Goal: Transaction & Acquisition: Obtain resource

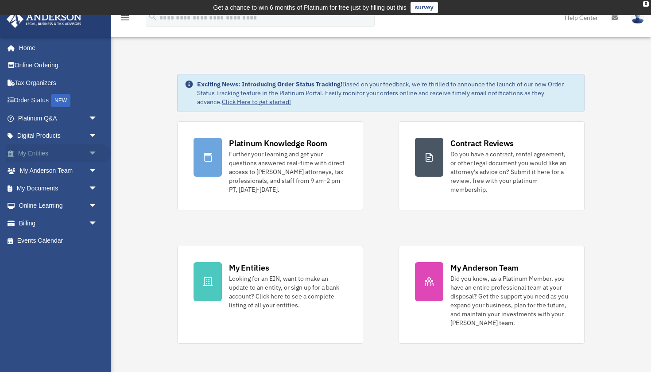
click at [46, 156] on link "My Entities arrow_drop_down" at bounding box center [58, 153] width 104 height 18
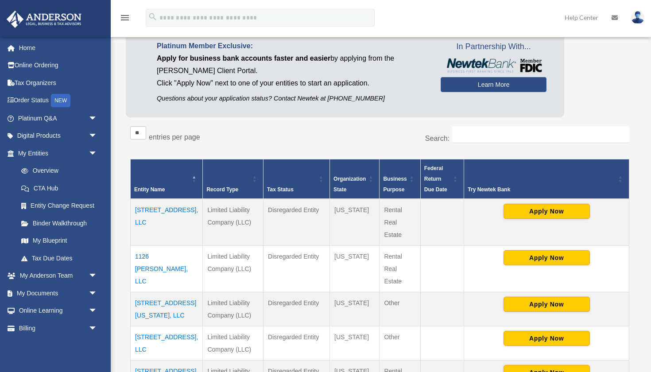
scroll to position [79, 0]
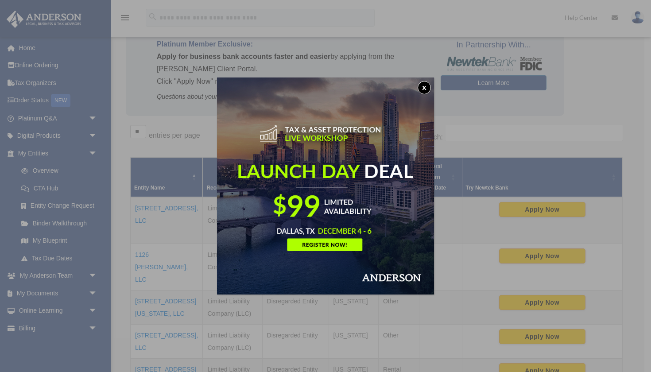
click at [481, 133] on div "x" at bounding box center [325, 186] width 651 height 372
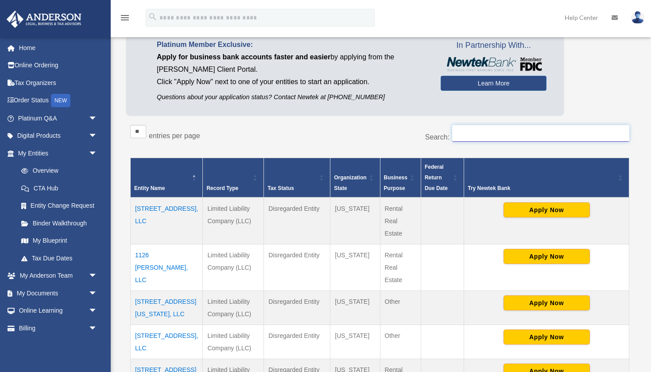
click at [466, 132] on input "Search:" at bounding box center [540, 133] width 177 height 17
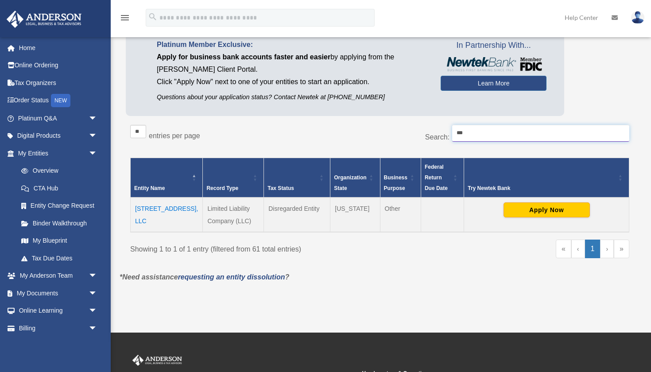
type input "***"
click at [154, 203] on td "[STREET_ADDRESS], LLC" at bounding box center [167, 214] width 72 height 35
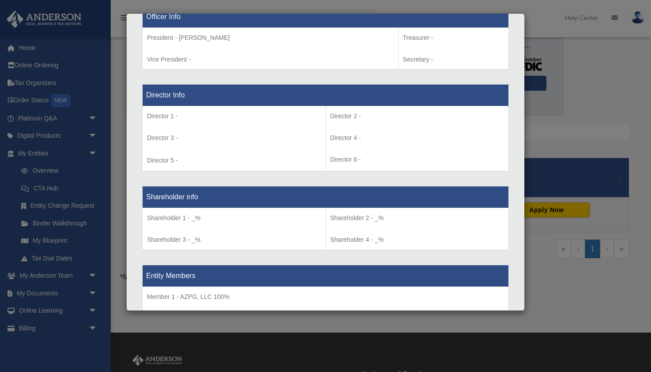
scroll to position [572, 0]
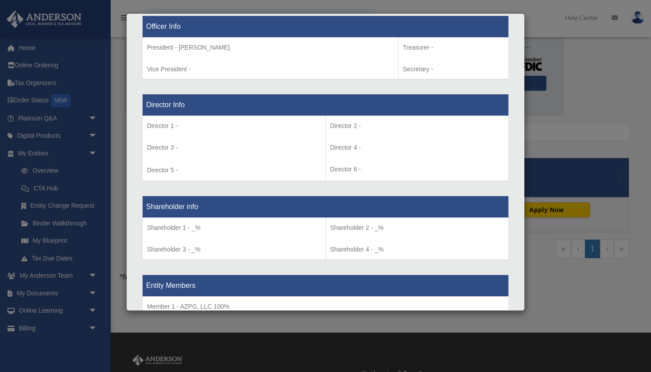
click at [66, 64] on div "Details × Articles Sent Organizational Date" at bounding box center [325, 186] width 651 height 372
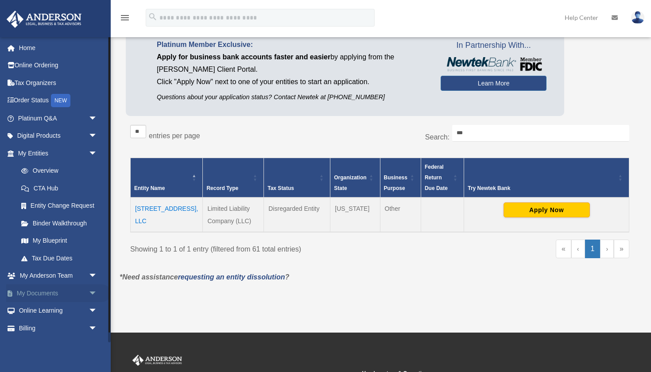
click at [53, 288] on link "My Documents arrow_drop_down" at bounding box center [58, 293] width 104 height 18
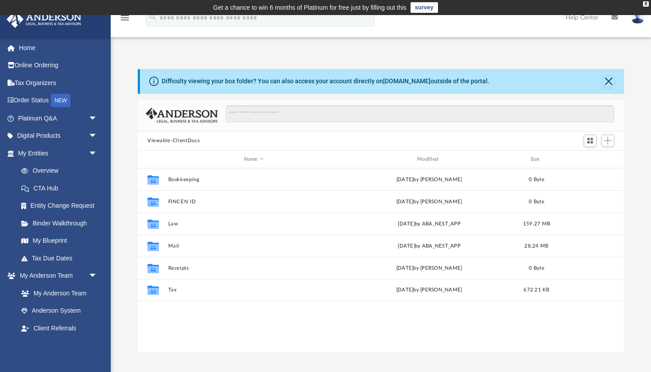
scroll to position [201, 486]
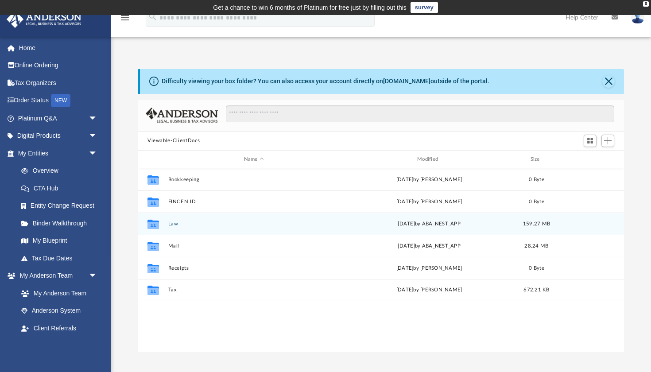
click at [172, 226] on button "Law" at bounding box center [253, 224] width 171 height 6
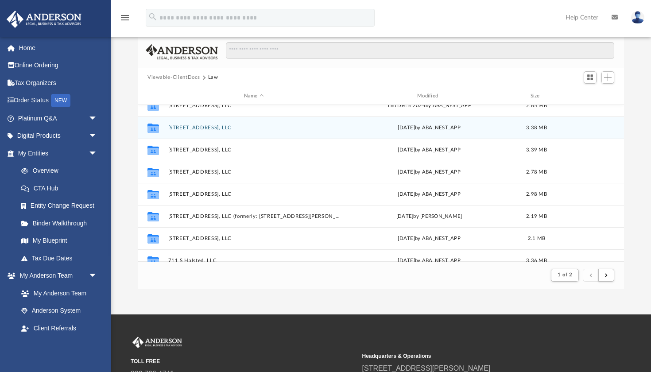
scroll to position [826, 0]
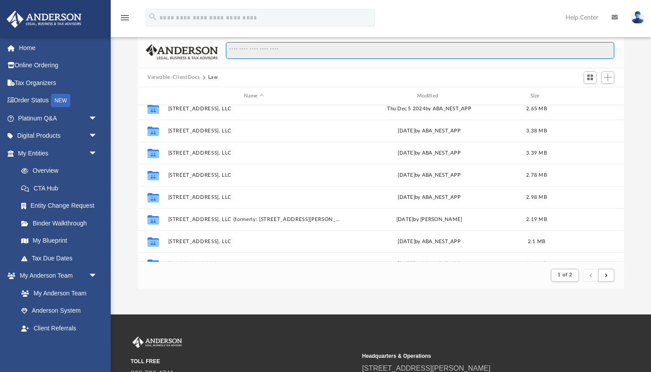
click at [253, 51] on input "Search files and folders" at bounding box center [420, 50] width 388 height 17
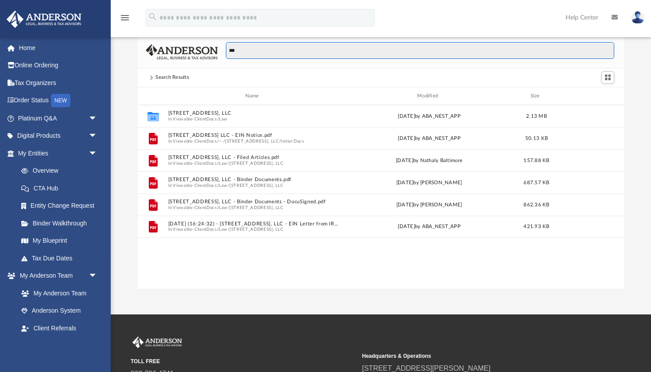
scroll to position [201, 486]
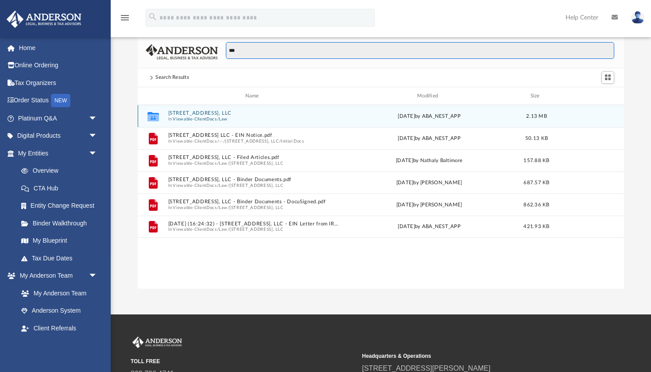
type input "***"
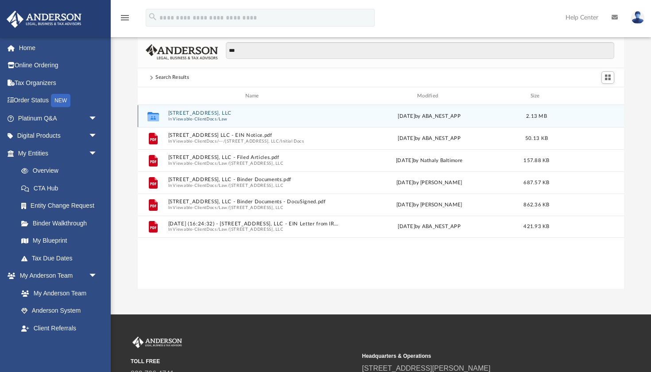
click at [216, 119] on button "Viewable-ClientDocs" at bounding box center [195, 119] width 44 height 6
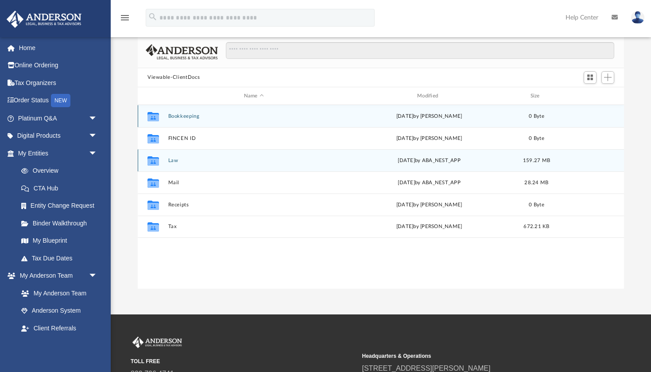
click at [205, 162] on button "Law" at bounding box center [253, 161] width 171 height 6
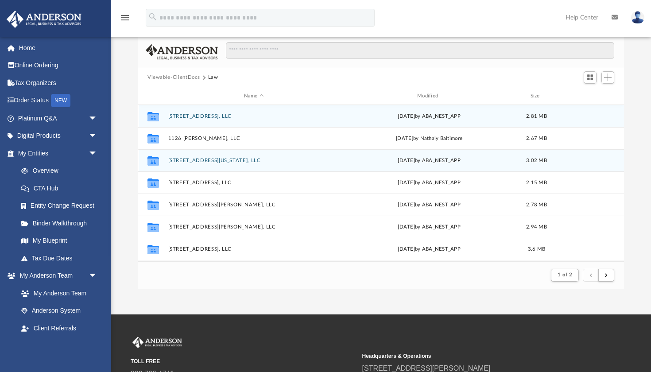
scroll to position [174, 486]
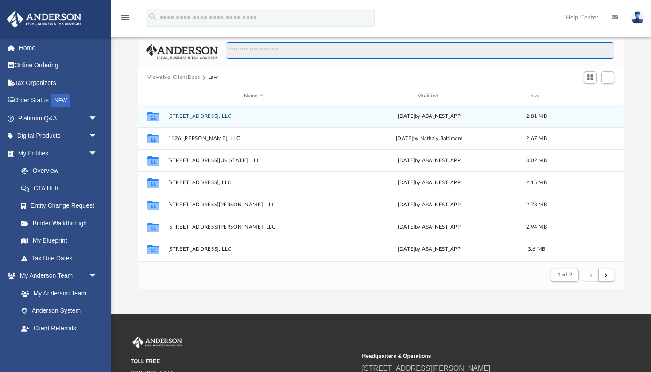
click at [252, 50] on input "Search files and folders" at bounding box center [420, 50] width 388 height 17
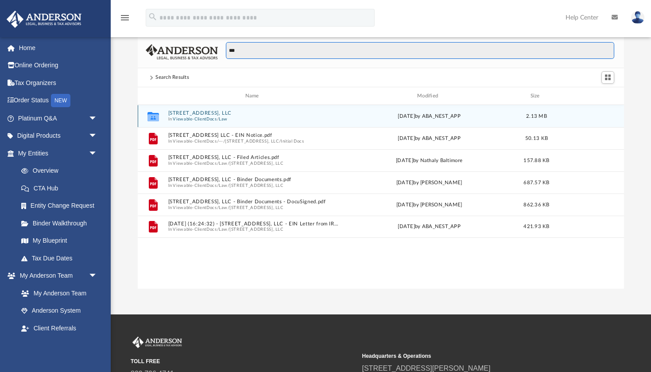
scroll to position [201, 486]
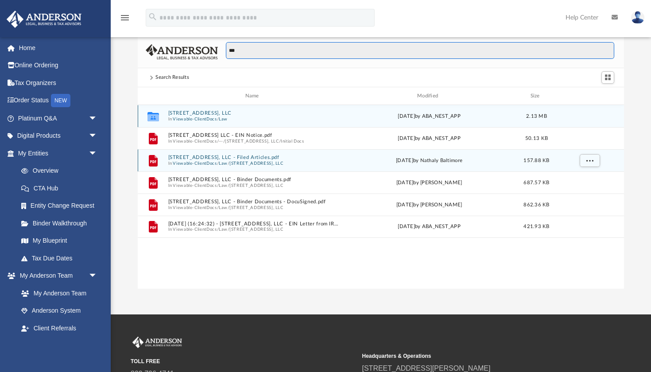
type input "***"
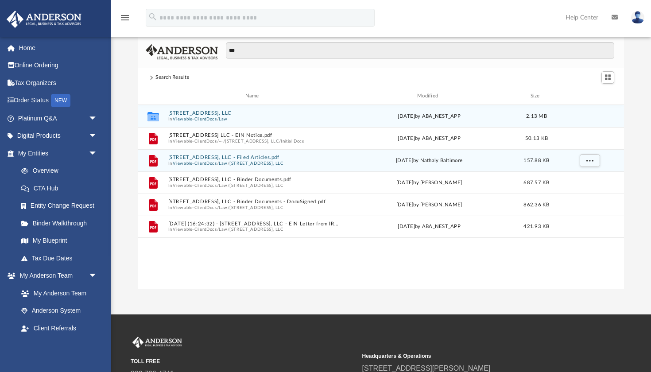
click at [269, 163] on button "[STREET_ADDRESS], LLC" at bounding box center [256, 164] width 54 height 6
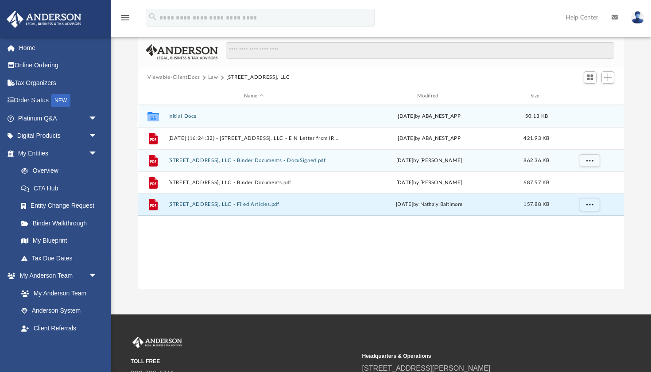
click at [264, 162] on button "[STREET_ADDRESS], LLC - Binder Documents - DocuSigned.pdf" at bounding box center [253, 161] width 171 height 6
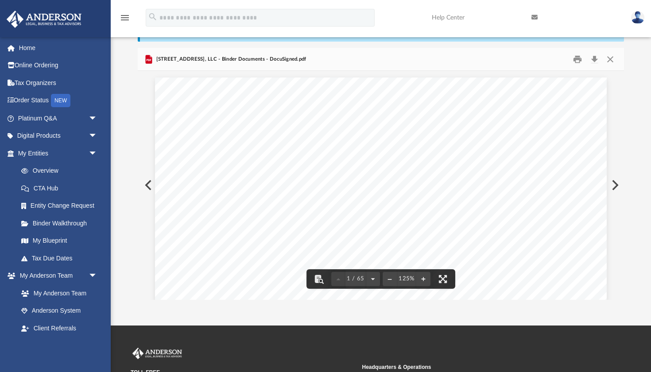
scroll to position [46, 0]
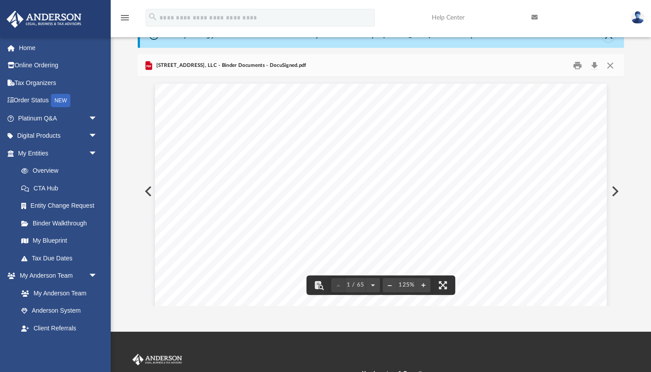
click at [147, 189] on button "Preview" at bounding box center [147, 191] width 19 height 25
click at [575, 68] on button "Print" at bounding box center [578, 65] width 18 height 14
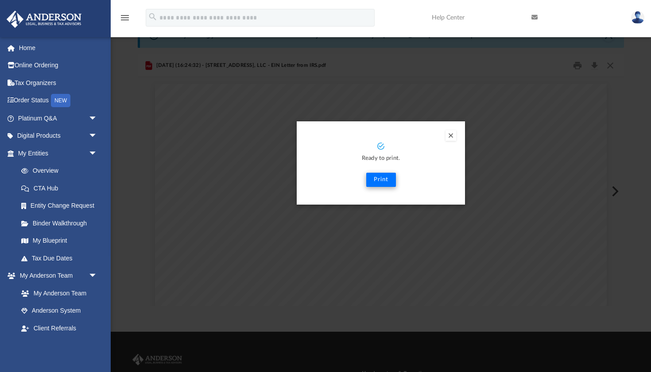
click at [383, 177] on button "Print" at bounding box center [381, 180] width 30 height 14
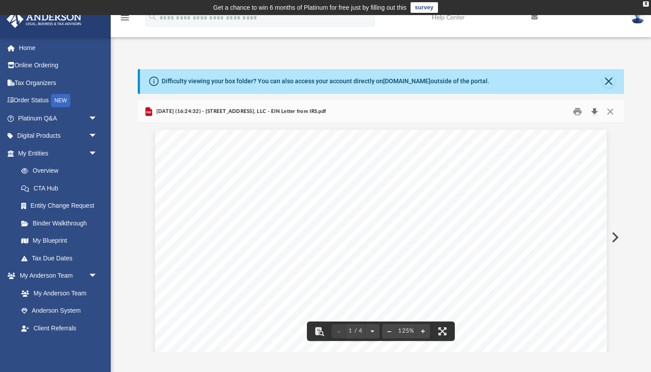
scroll to position [0, 0]
click at [596, 116] on button "Download" at bounding box center [594, 111] width 16 height 14
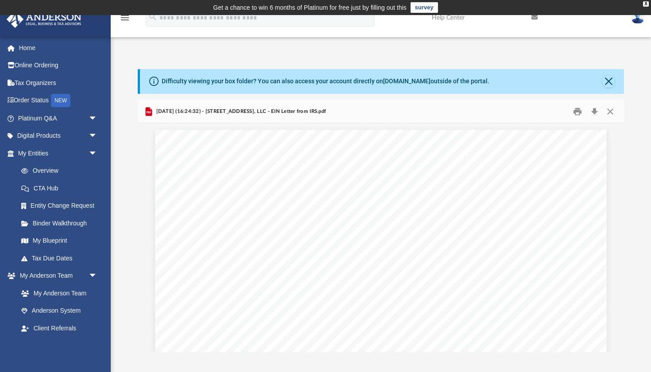
click at [310, 48] on div "App [EMAIL_ADDRESS][DOMAIN_NAME] Sign Out [EMAIL_ADDRESS][DOMAIN_NAME] Home Onl…" at bounding box center [325, 196] width 651 height 311
click at [612, 81] on button "Close" at bounding box center [608, 81] width 12 height 12
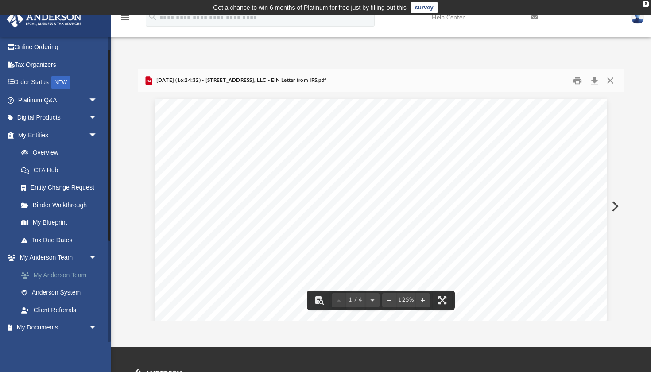
scroll to position [25, 0]
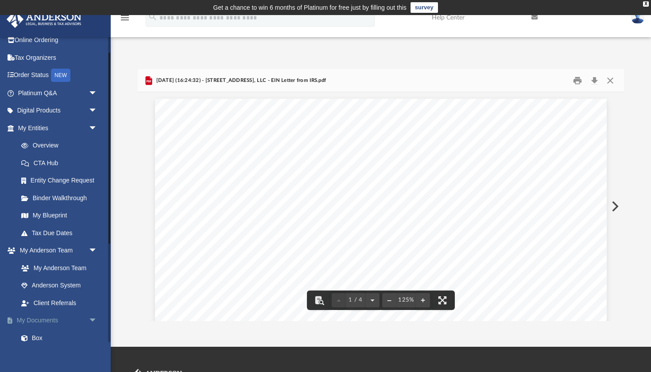
click at [48, 317] on link "My Documents arrow_drop_down" at bounding box center [58, 321] width 104 height 18
click at [607, 78] on button "Close" at bounding box center [610, 80] width 16 height 14
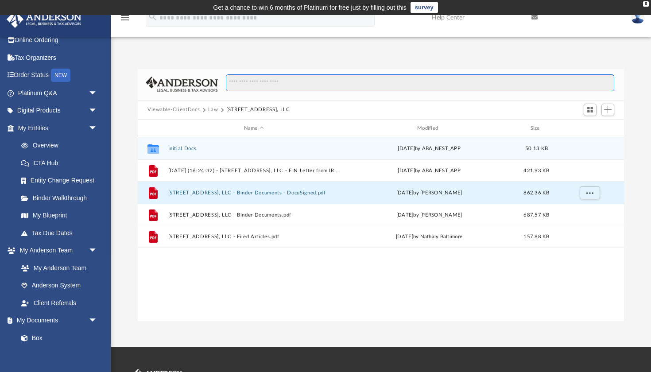
click at [480, 86] on input "Search files and folders" at bounding box center [420, 82] width 388 height 17
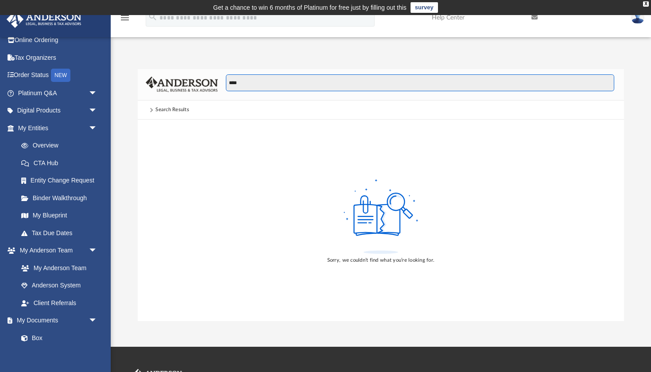
click at [480, 85] on input "****" at bounding box center [420, 82] width 388 height 17
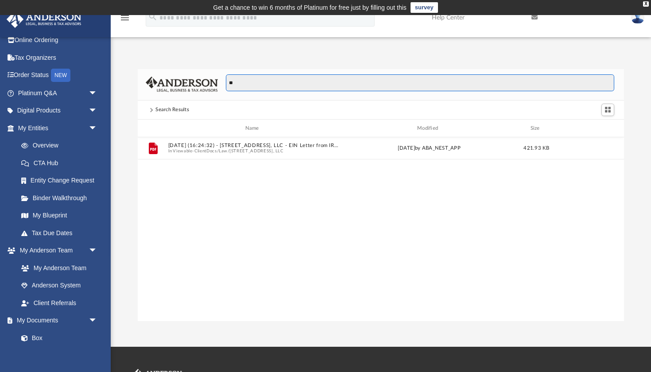
scroll to position [0, 0]
type input "*"
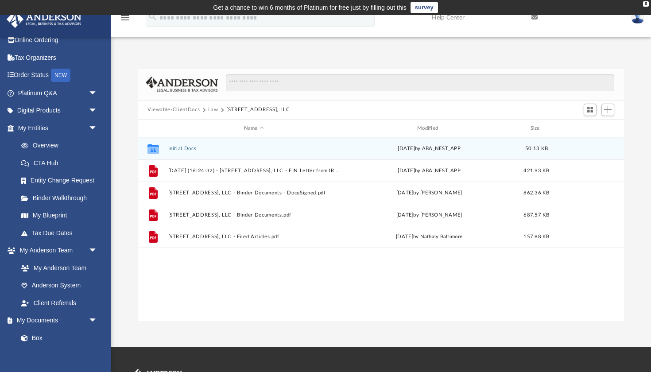
click at [183, 148] on button "Initial Docs" at bounding box center [253, 149] width 171 height 6
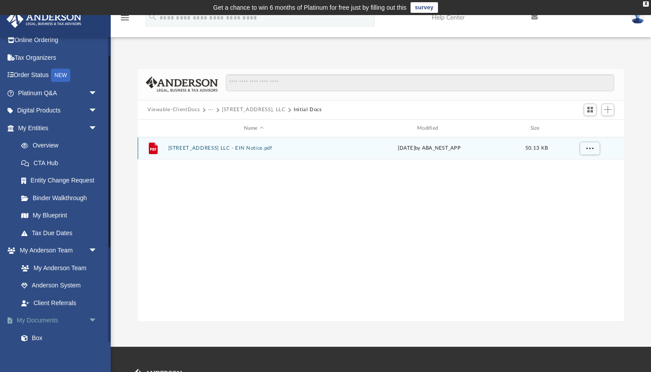
scroll to position [41, 0]
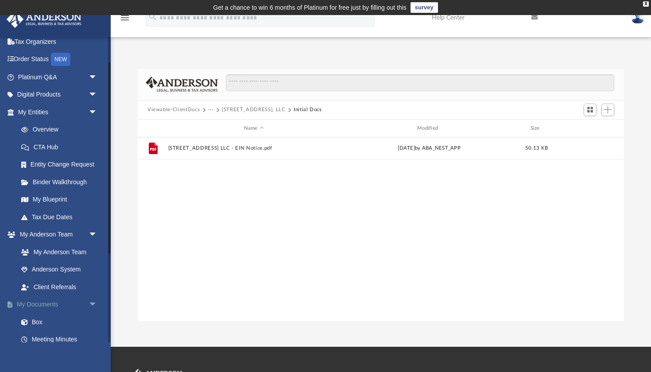
click at [58, 299] on link "My Documents arrow_drop_down" at bounding box center [58, 305] width 104 height 18
click at [201, 83] on img at bounding box center [182, 84] width 73 height 15
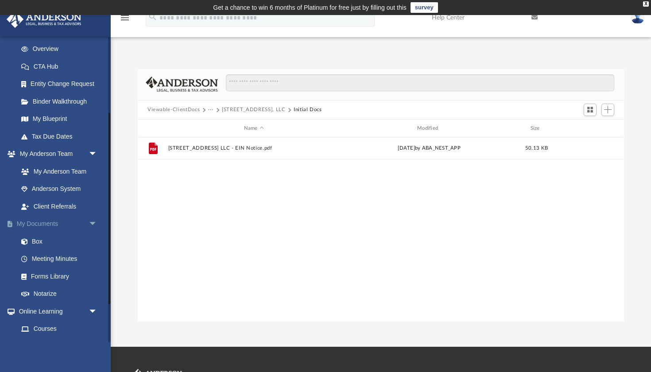
click at [46, 222] on link "My Documents arrow_drop_down" at bounding box center [58, 224] width 104 height 18
click at [92, 222] on span "arrow_drop_down" at bounding box center [98, 224] width 18 height 18
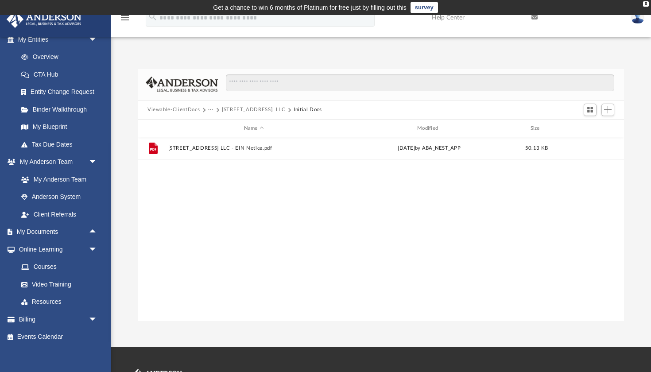
scroll to position [0, 0]
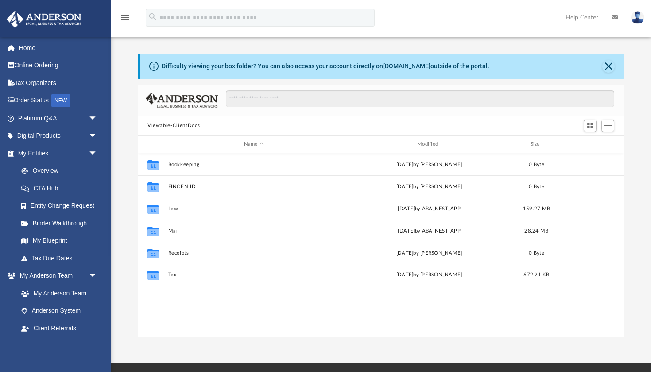
scroll to position [0, 0]
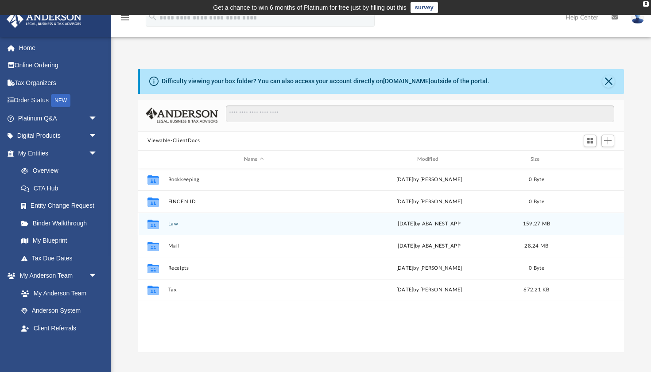
click at [180, 222] on button "Law" at bounding box center [253, 224] width 171 height 6
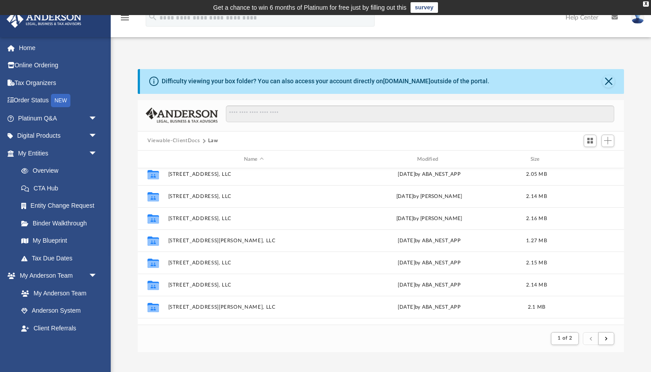
scroll to position [161, 0]
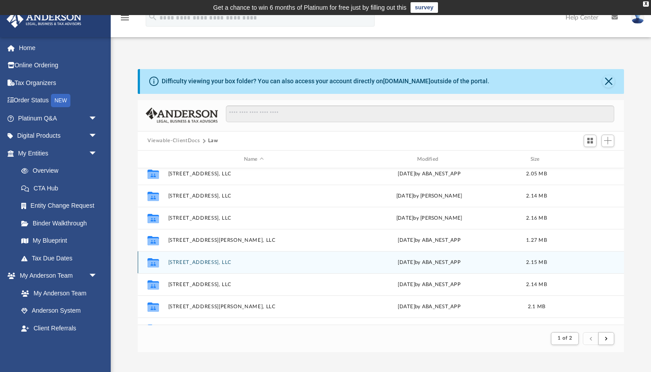
click at [202, 266] on div "Collaborated Folder 1626 S State Street, LLC Fri Feb 28 2025 by ABA_NEST_APP 2.…" at bounding box center [381, 262] width 486 height 22
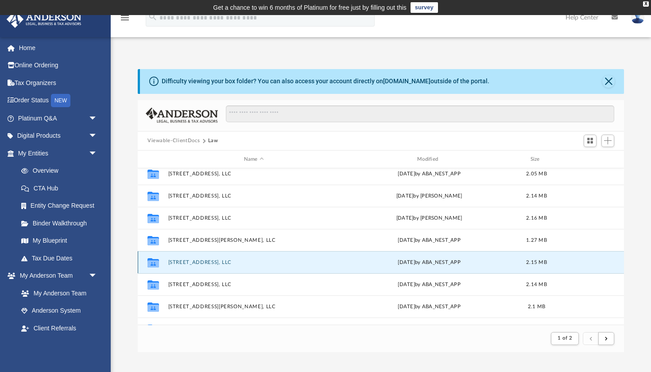
click at [204, 265] on div "Collaborated Folder 1626 S State Street, LLC Fri Feb 28 2025 by ABA_NEST_APP 2.…" at bounding box center [381, 262] width 486 height 22
click at [211, 262] on button "[STREET_ADDRESS], LLC" at bounding box center [253, 262] width 171 height 6
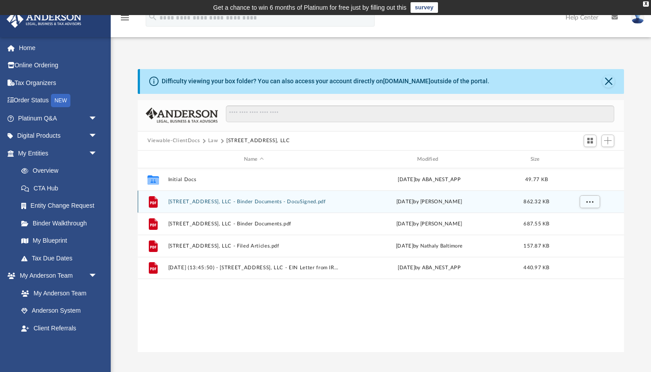
scroll to position [201, 486]
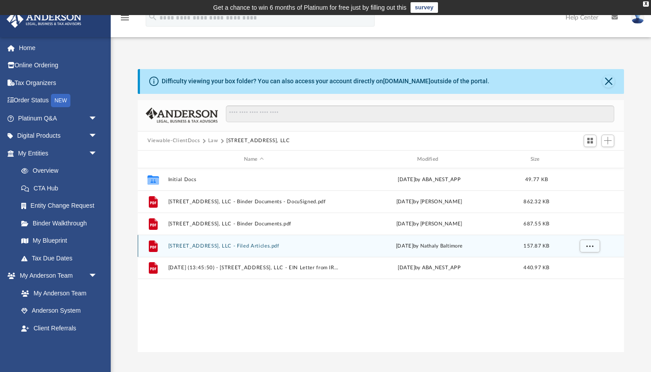
click at [263, 246] on button "1626 S State Street, LLC - Filed Articles.pdf" at bounding box center [253, 246] width 171 height 6
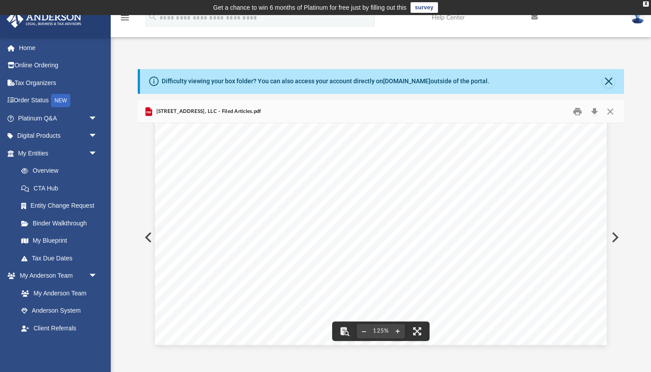
scroll to position [0, 0]
click at [614, 113] on button "Close" at bounding box center [610, 111] width 16 height 14
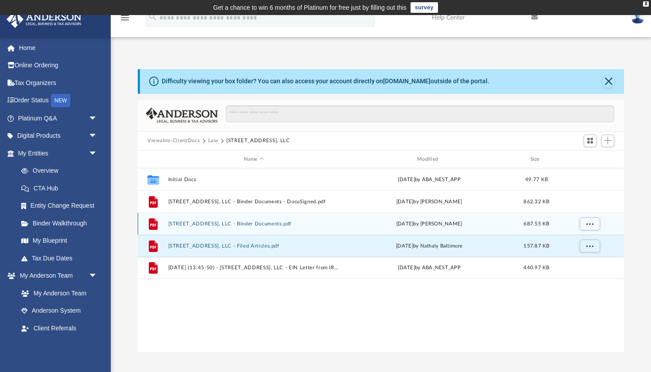
click at [314, 225] on button "1626 S State Street, LLC - Binder Documents.pdf" at bounding box center [253, 224] width 171 height 6
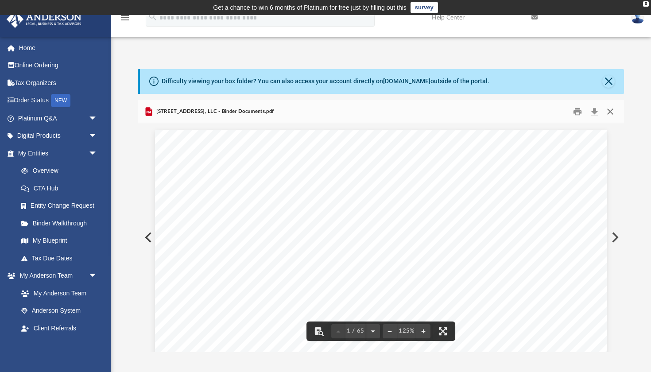
click at [611, 110] on button "Close" at bounding box center [610, 111] width 16 height 14
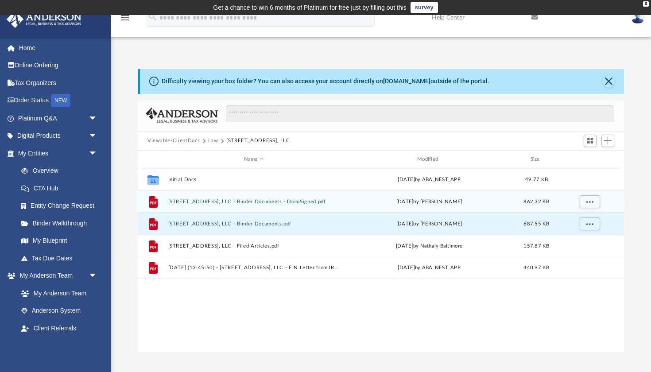
click at [323, 199] on button "1626 S State Street, LLC - Binder Documents - DocuSigned.pdf" at bounding box center [253, 202] width 171 height 6
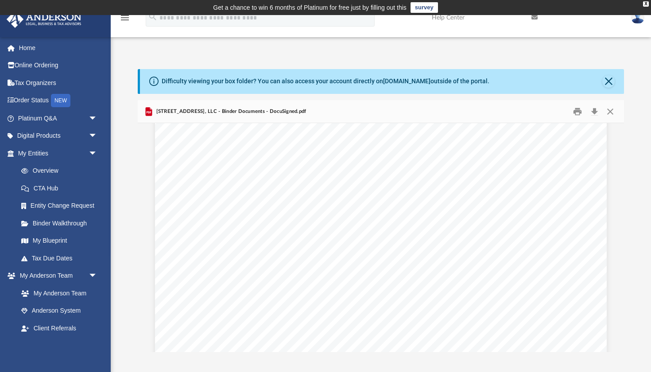
scroll to position [901, 0]
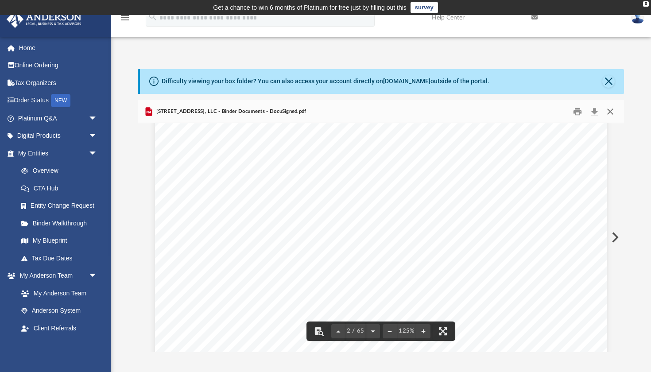
click at [612, 115] on button "Close" at bounding box center [610, 111] width 16 height 14
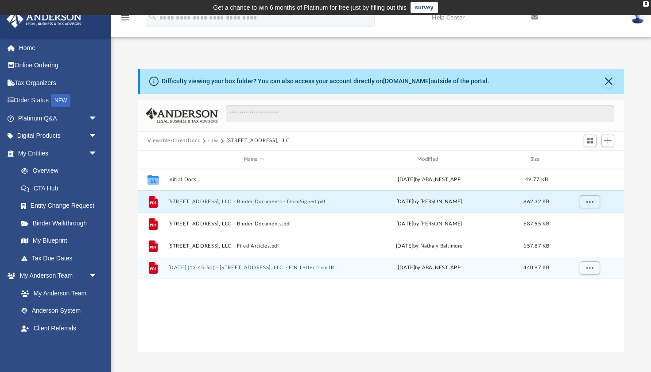
click at [281, 271] on div "File 2025.02.28 (13:45:50) - 1626 S State Street, LLC - EIN Letter from IRS.pdf…" at bounding box center [381, 268] width 486 height 22
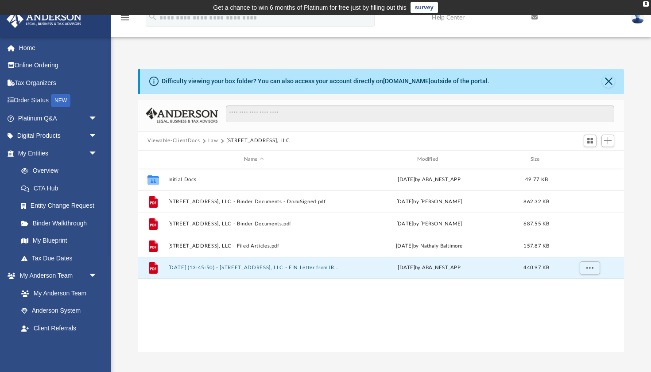
click at [283, 270] on button "2025.02.28 (13:45:50) - 1626 S State Street, LLC - EIN Letter from IRS.pdf" at bounding box center [253, 268] width 171 height 6
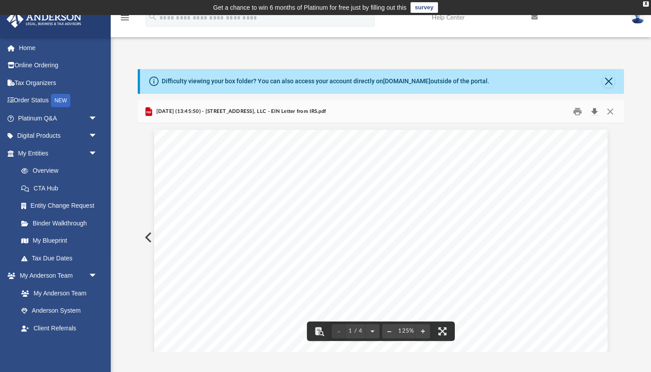
click at [597, 111] on button "Download" at bounding box center [594, 111] width 16 height 14
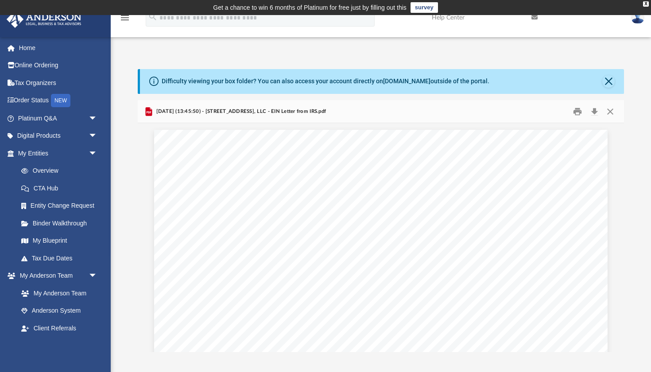
click at [224, 53] on div "Difficulty viewing your box folder? You can also access your account directly o…" at bounding box center [381, 200] width 540 height 301
